Goal: Task Accomplishment & Management: Use online tool/utility

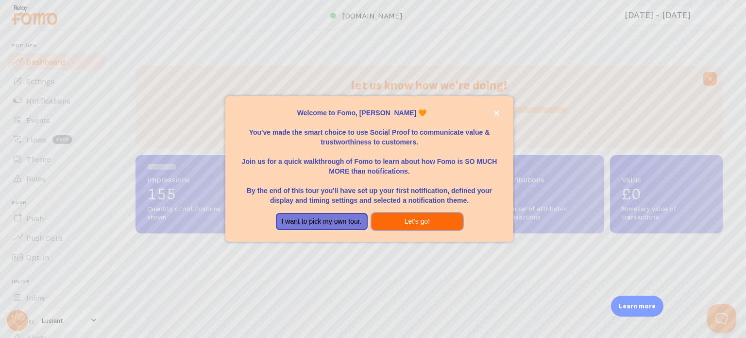
click at [417, 220] on button "Let's go!" at bounding box center [418, 221] width 92 height 17
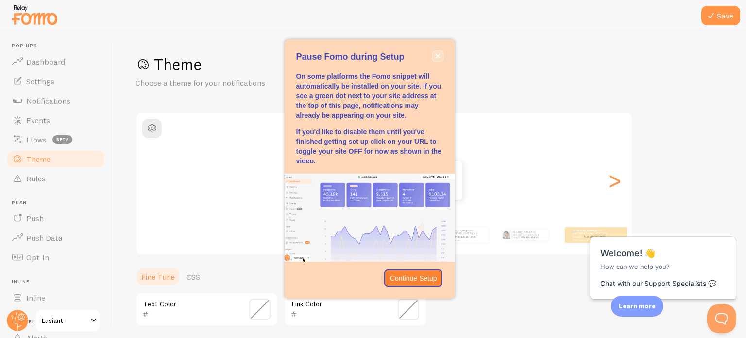
click at [435, 55] on icon "close," at bounding box center [437, 55] width 5 height 5
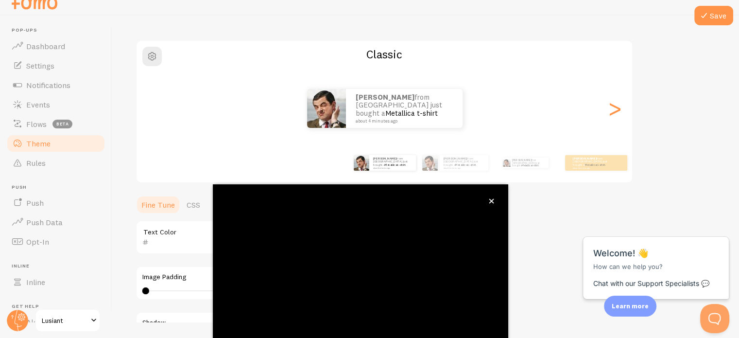
scroll to position [91, 0]
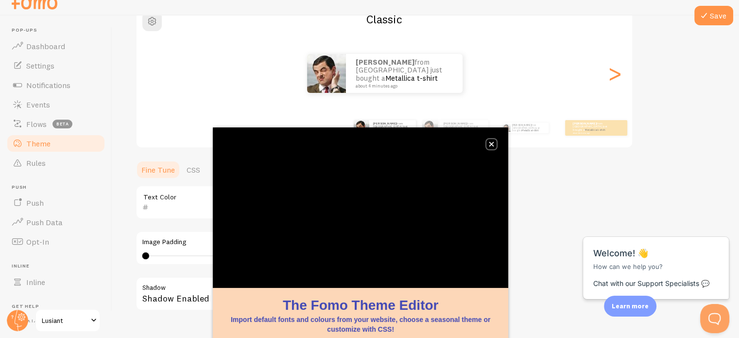
click at [490, 139] on button "close," at bounding box center [491, 144] width 10 height 10
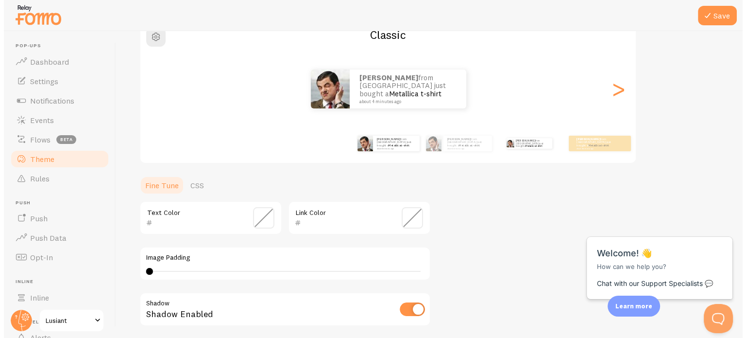
scroll to position [0, 0]
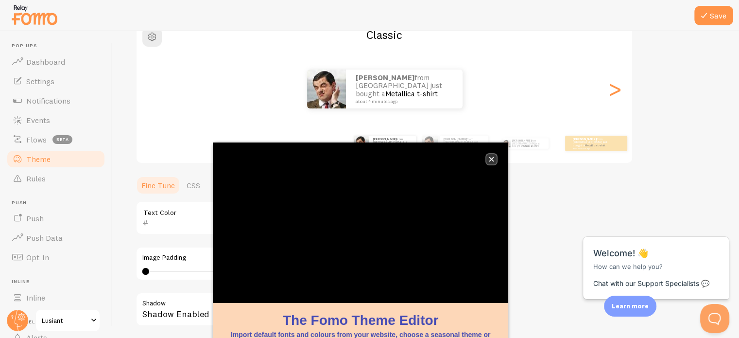
click at [492, 159] on icon "close," at bounding box center [491, 159] width 5 height 5
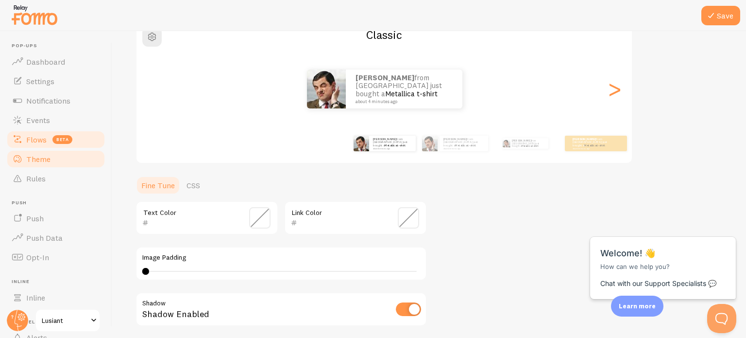
click at [33, 140] on span "Flows" at bounding box center [36, 140] width 20 height 10
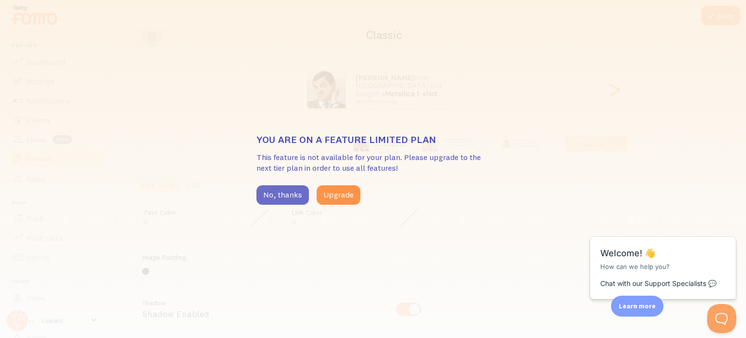
click at [288, 192] on button "No, thanks" at bounding box center [283, 194] width 52 height 19
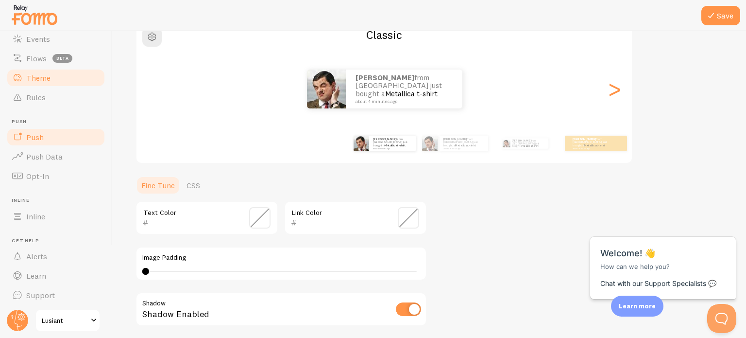
scroll to position [83, 0]
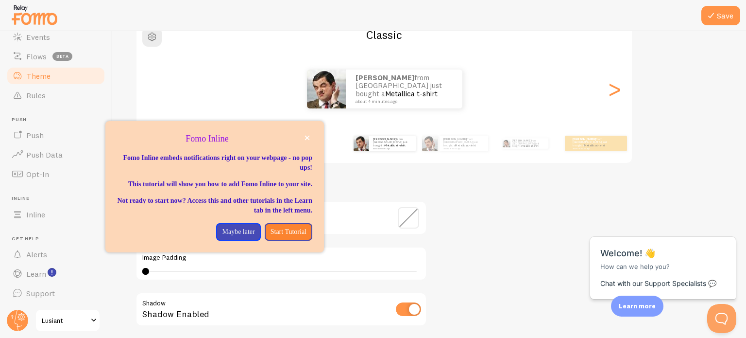
click at [491, 244] on div "Theme Choose a theme for your notifications Classic [PERSON_NAME] from [GEOGRAP…" at bounding box center [429, 193] width 587 height 461
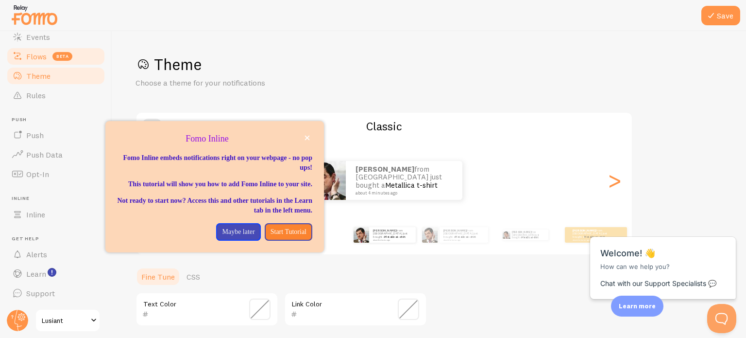
scroll to position [0, 0]
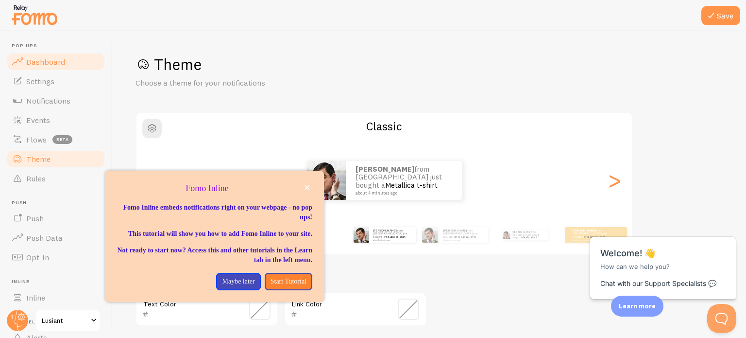
click at [70, 59] on link "Dashboard" at bounding box center [56, 61] width 100 height 19
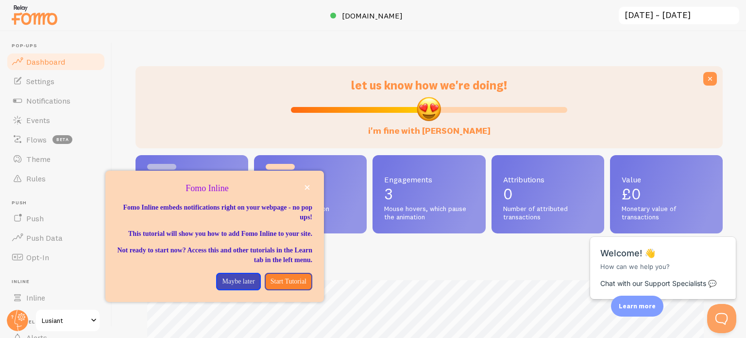
scroll to position [255, 580]
click at [306, 186] on icon "close," at bounding box center [307, 187] width 5 height 5
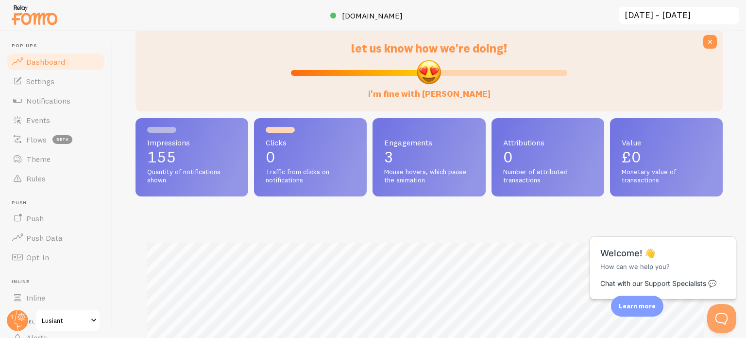
scroll to position [0, 0]
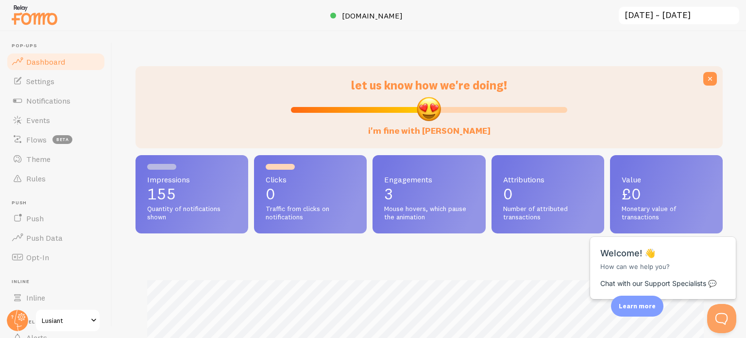
click at [194, 196] on p "155" at bounding box center [191, 194] width 89 height 16
click at [54, 120] on link "Events" at bounding box center [56, 119] width 100 height 19
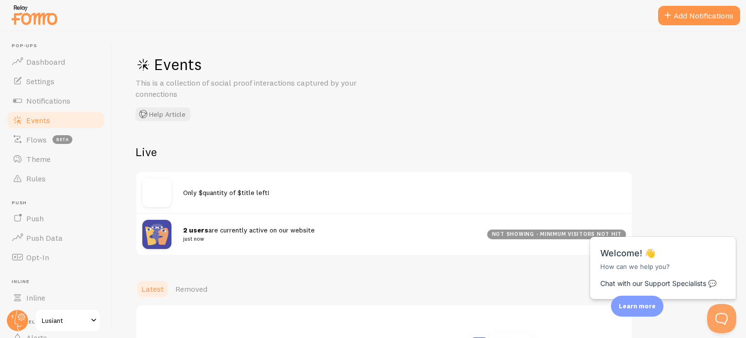
scroll to position [56, 0]
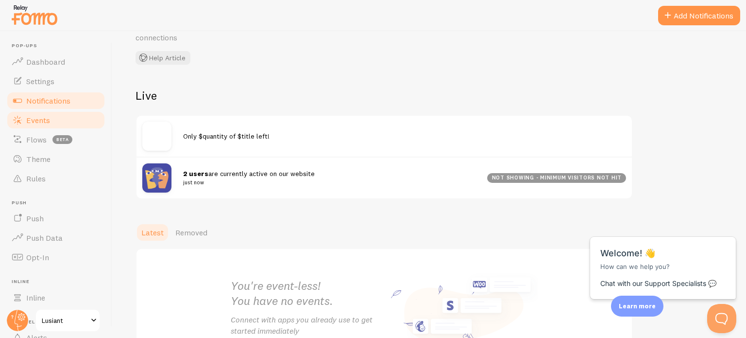
click at [66, 103] on span "Notifications" at bounding box center [48, 101] width 44 height 10
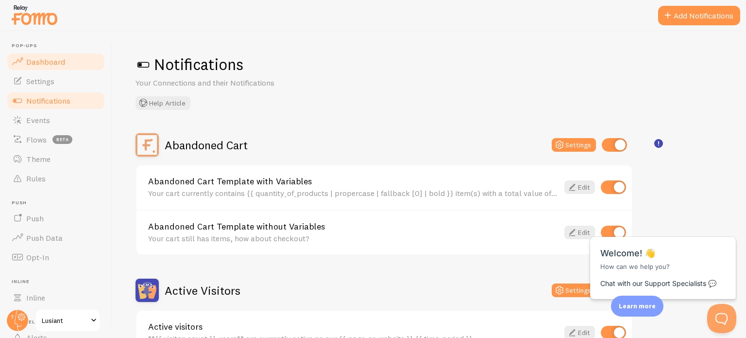
click at [53, 58] on span "Dashboard" at bounding box center [45, 62] width 39 height 10
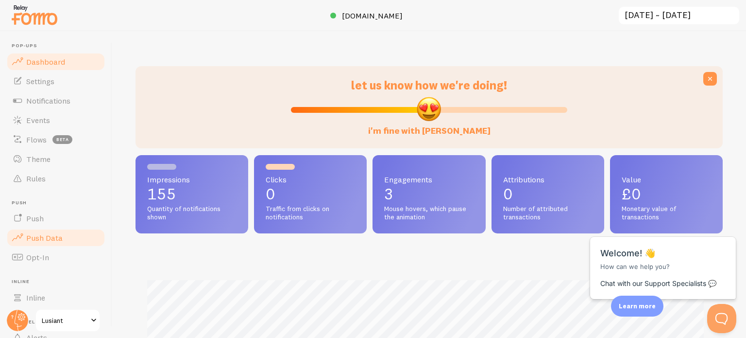
scroll to position [83, 0]
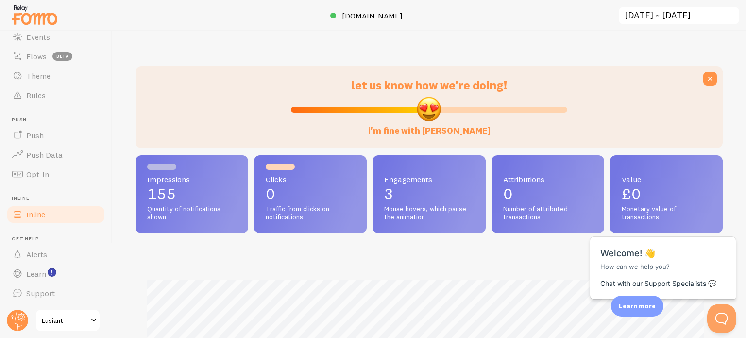
click at [67, 211] on link "Inline" at bounding box center [56, 214] width 100 height 19
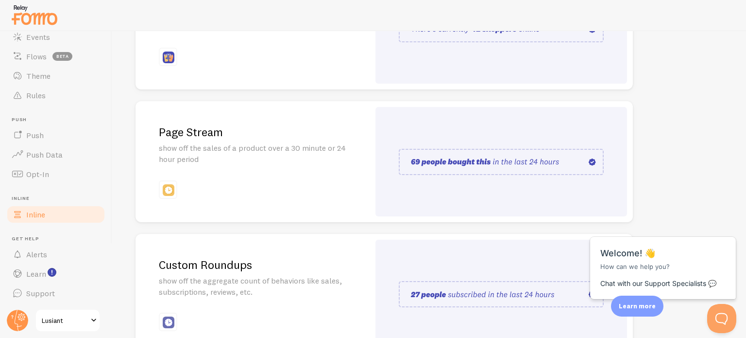
scroll to position [188, 0]
click at [286, 163] on div "Page Stream show off the sales of a product over a 30 minute or 24 hour period" at bounding box center [253, 160] width 234 height 121
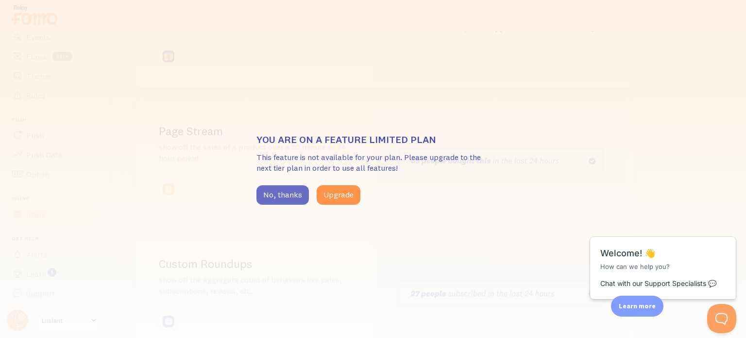
click at [300, 198] on button "No, thanks" at bounding box center [283, 194] width 52 height 19
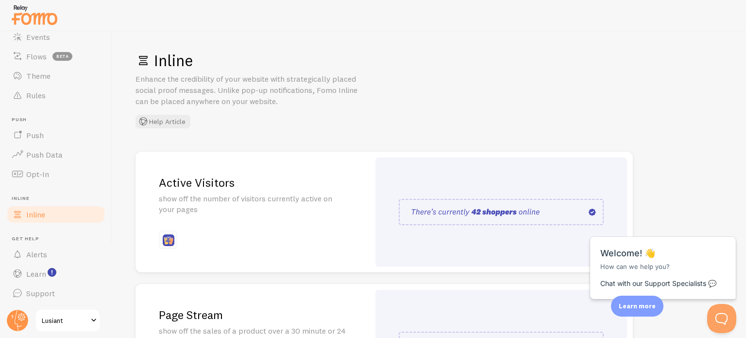
scroll to position [0, 0]
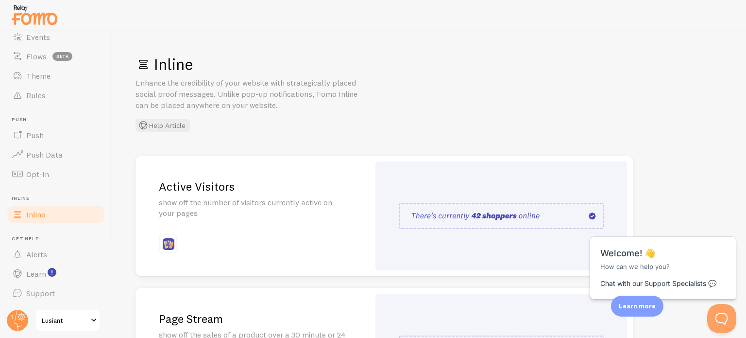
click at [217, 209] on p "show off the number of visitors currently active on your pages" at bounding box center [253, 208] width 188 height 22
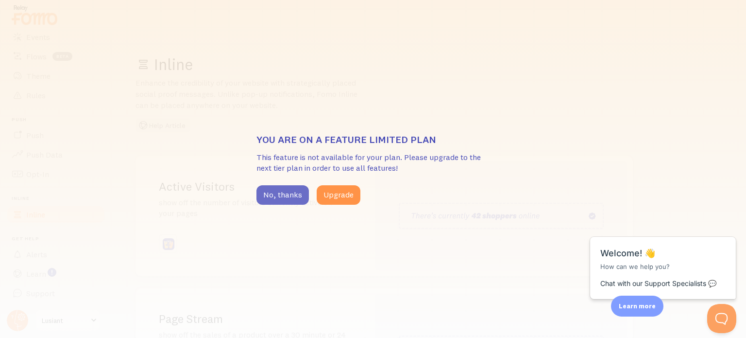
click at [276, 191] on button "No, thanks" at bounding box center [283, 194] width 52 height 19
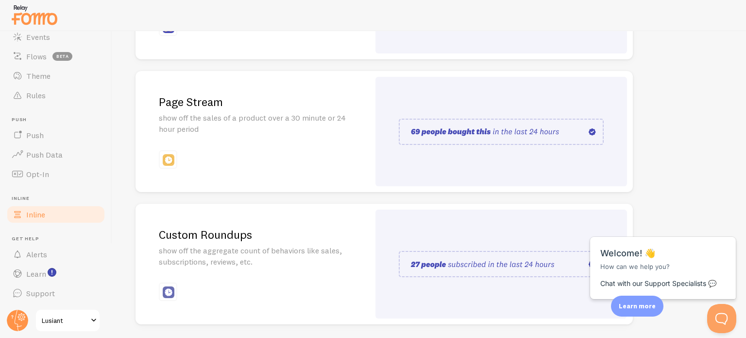
scroll to position [250, 0]
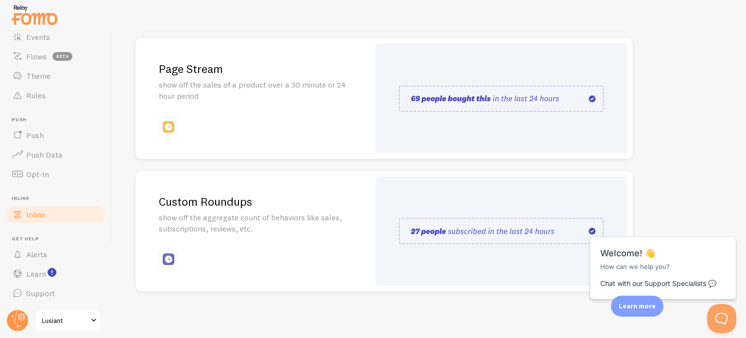
click at [268, 229] on p "show off the aggregate count of behaviors like sales, subscriptions, reviews, e…" at bounding box center [253, 223] width 188 height 22
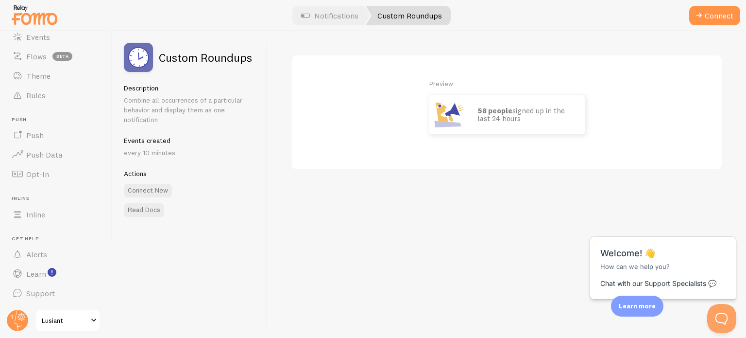
click at [498, 110] on strong "58 people" at bounding box center [495, 110] width 34 height 9
click at [157, 194] on button "Connect New" at bounding box center [148, 191] width 48 height 14
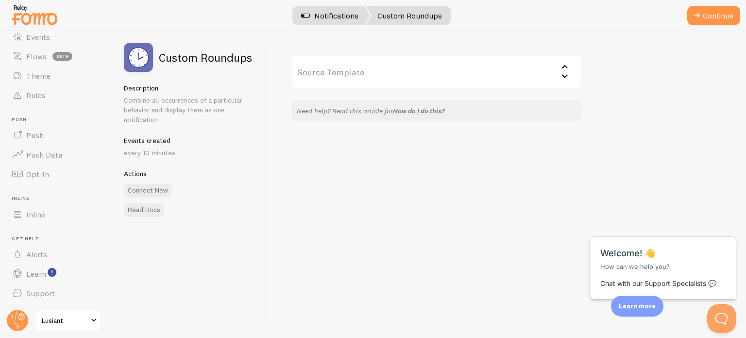
click at [326, 21] on link "Notifications" at bounding box center [330, 15] width 81 height 19
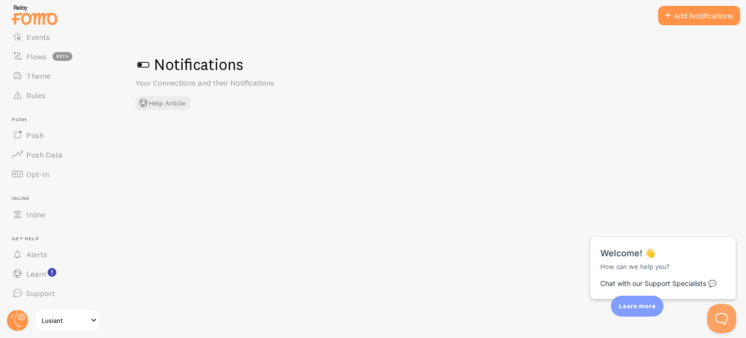
checkbox input "false"
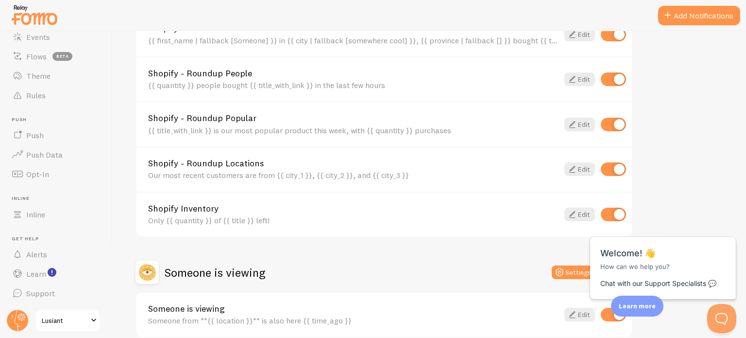
scroll to position [542, 0]
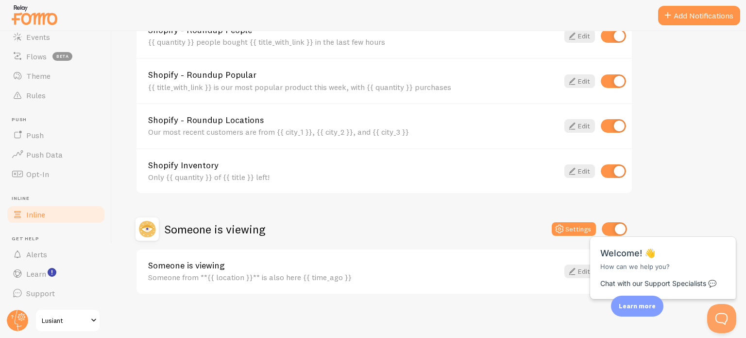
click at [51, 219] on link "Inline" at bounding box center [56, 214] width 100 height 19
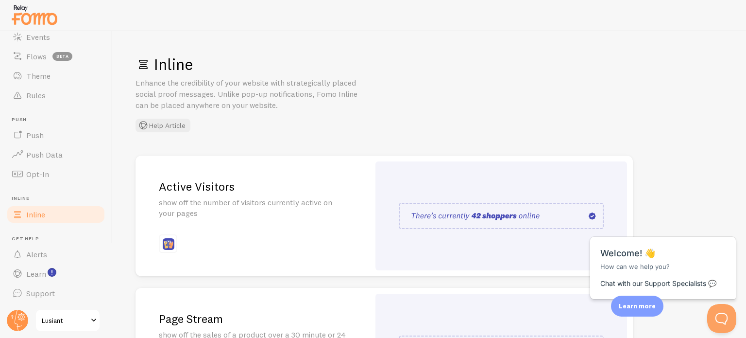
scroll to position [250, 0]
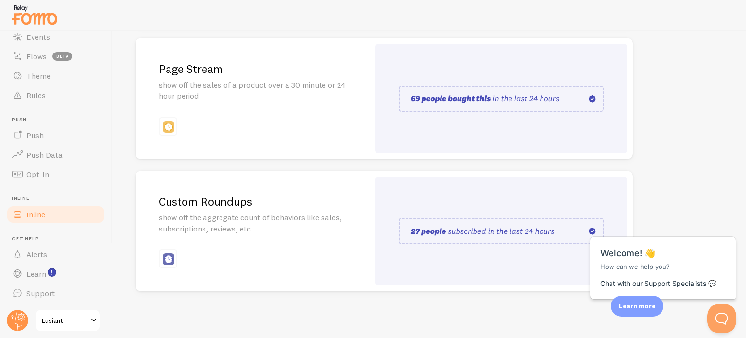
click at [300, 217] on p "show off the aggregate count of behaviors like sales, subscriptions, reviews, e…" at bounding box center [253, 223] width 188 height 22
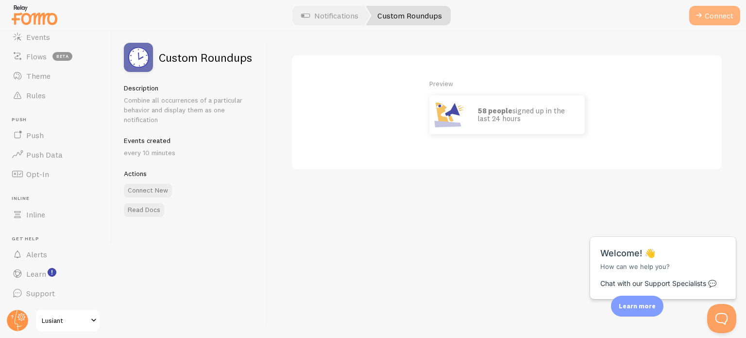
click at [712, 13] on button "Connect" at bounding box center [714, 15] width 51 height 19
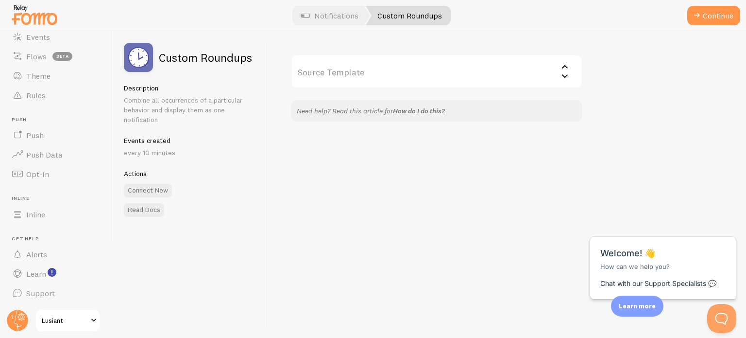
click at [433, 82] on input "Source Template" at bounding box center [436, 71] width 291 height 34
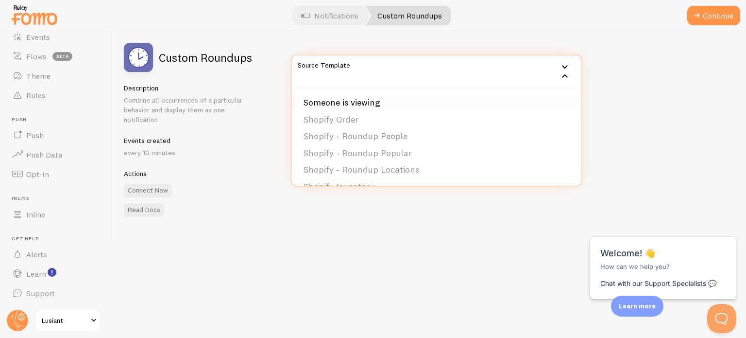
click at [399, 106] on li "Someone is viewing" at bounding box center [437, 102] width 290 height 17
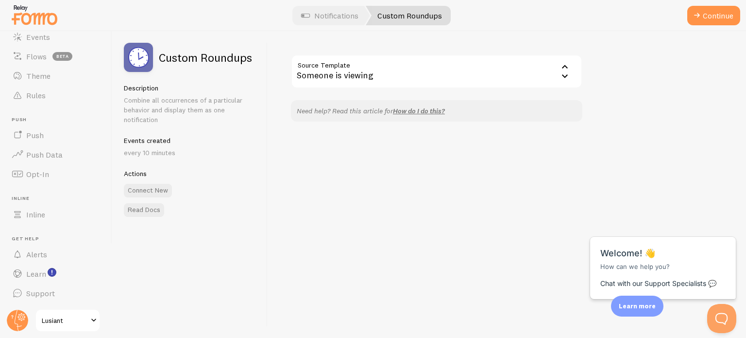
click at [564, 68] on input "Source Template" at bounding box center [436, 71] width 291 height 34
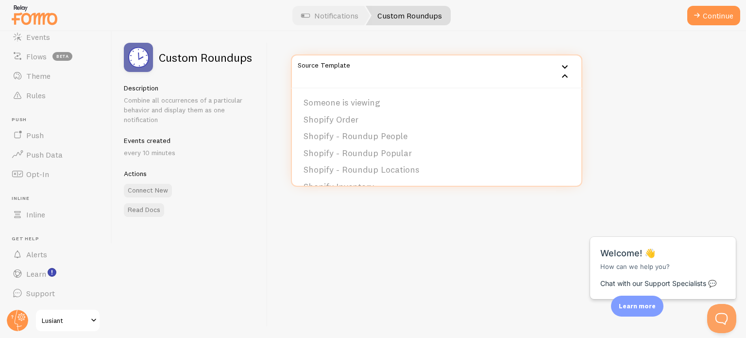
click at [597, 85] on div "Source Template Someone is viewing Someone is viewing Shopify Order Shopify - R…" at bounding box center [507, 184] width 479 height 307
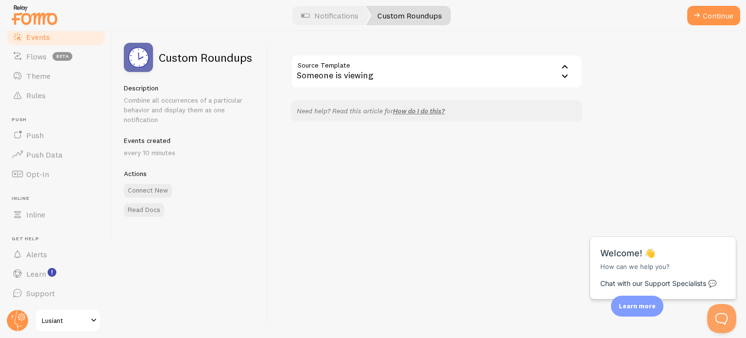
click at [41, 38] on span "Events" at bounding box center [38, 37] width 24 height 10
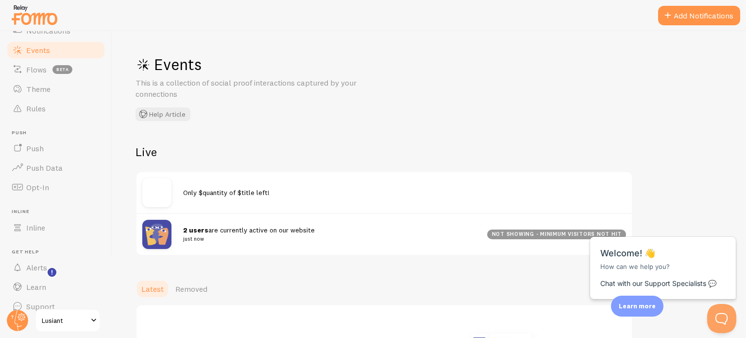
scroll to position [83, 0]
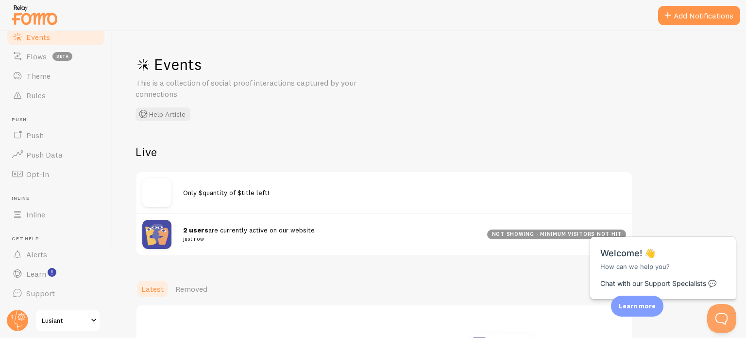
click at [363, 235] on small "just now" at bounding box center [329, 238] width 292 height 9
click at [541, 236] on div "not showing - minimum visitors not hit" at bounding box center [556, 234] width 139 height 10
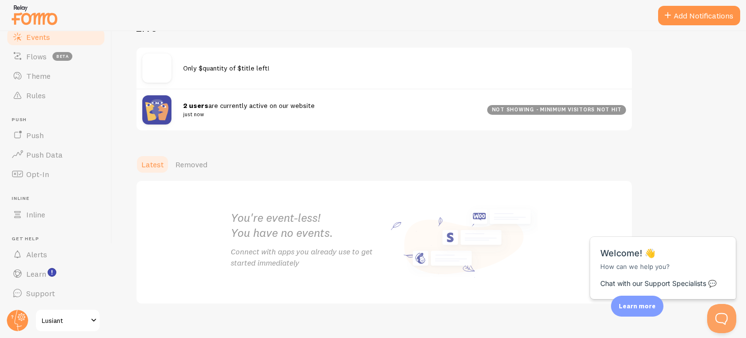
scroll to position [136, 0]
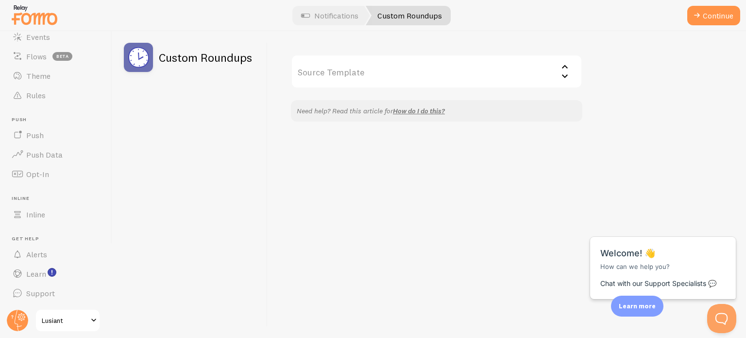
click at [109, 13] on div at bounding box center [373, 15] width 746 height 31
